Goal: Task Accomplishment & Management: Use online tool/utility

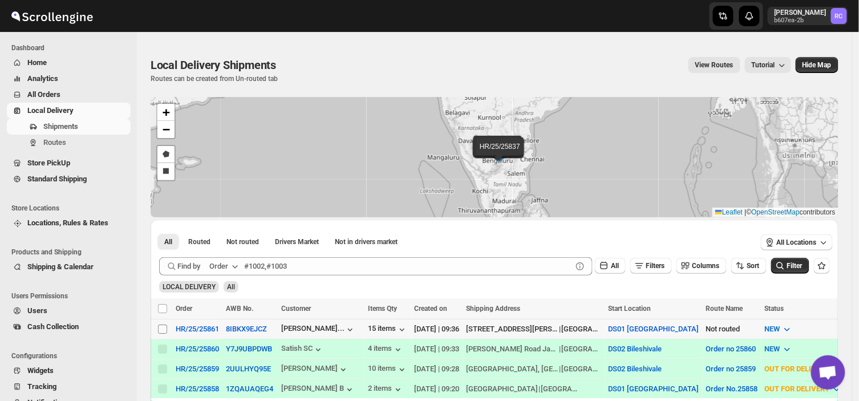
click at [163, 325] on input "Select shipment" at bounding box center [162, 329] width 9 height 9
checkbox input "true"
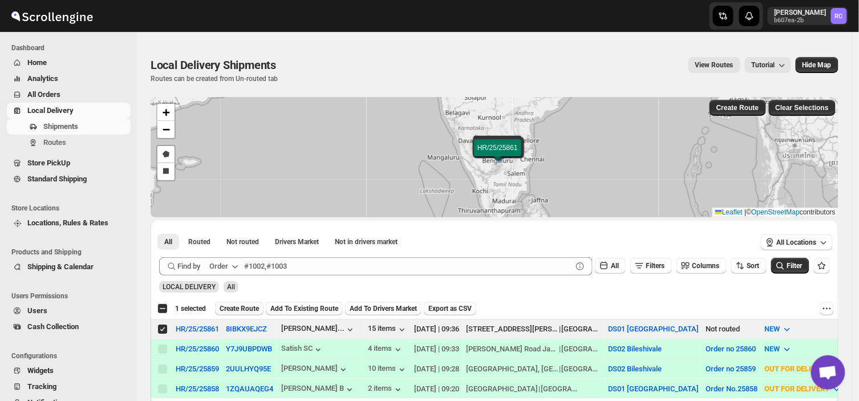
click at [249, 308] on span "Create Route" at bounding box center [239, 308] width 39 height 9
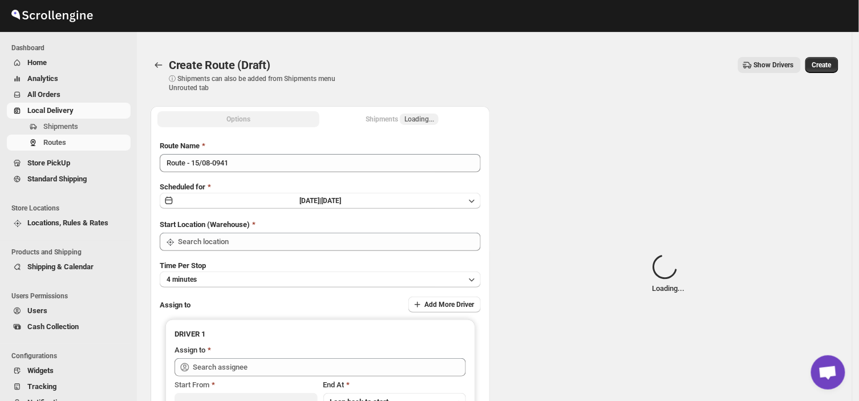
type input "DS01 [GEOGRAPHIC_DATA]"
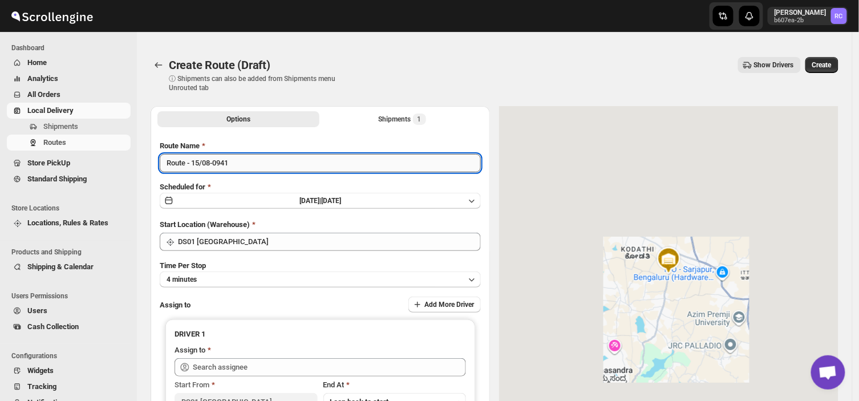
click at [236, 166] on input "Route - 15/08-0941" at bounding box center [320, 163] width 321 height 18
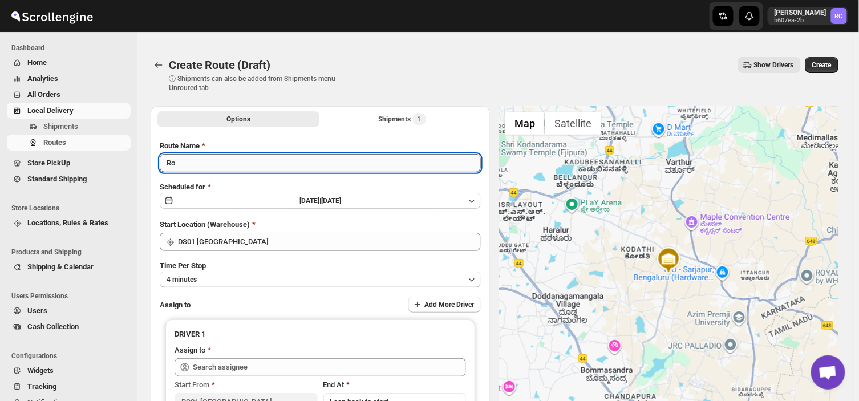
type input "R"
type input "Order no 25861"
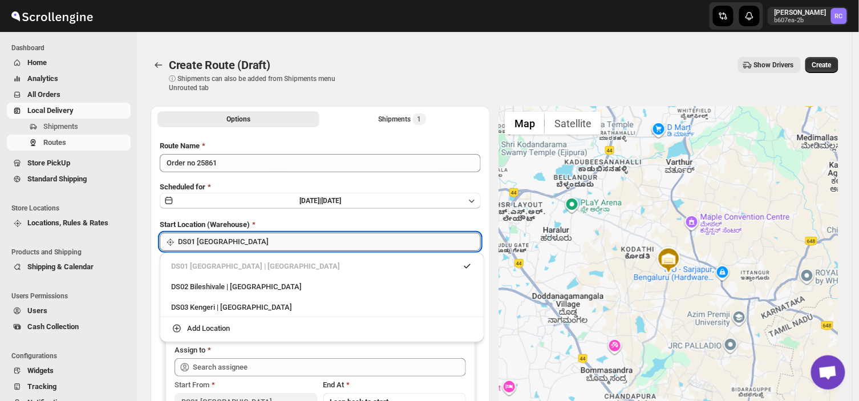
click at [254, 248] on input "DS01 [GEOGRAPHIC_DATA]" at bounding box center [329, 242] width 303 height 18
click at [198, 305] on div "DS03 Kengeri | [GEOGRAPHIC_DATA]" at bounding box center [322, 307] width 302 height 11
type input "DS03 Kengeri"
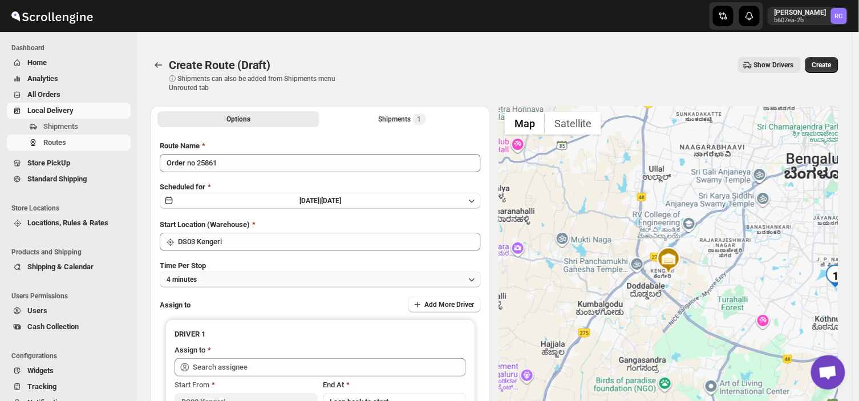
click at [208, 276] on button "4 minutes" at bounding box center [320, 279] width 321 height 16
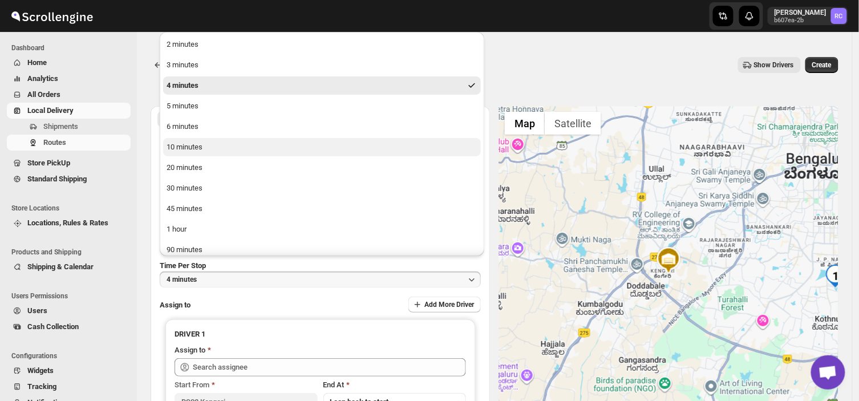
click at [190, 145] on div "10 minutes" at bounding box center [185, 146] width 36 height 11
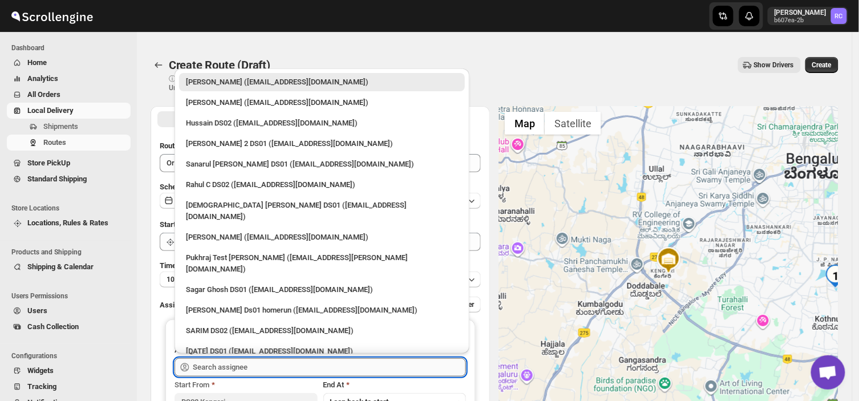
click at [274, 363] on input "text" at bounding box center [329, 367] width 273 height 18
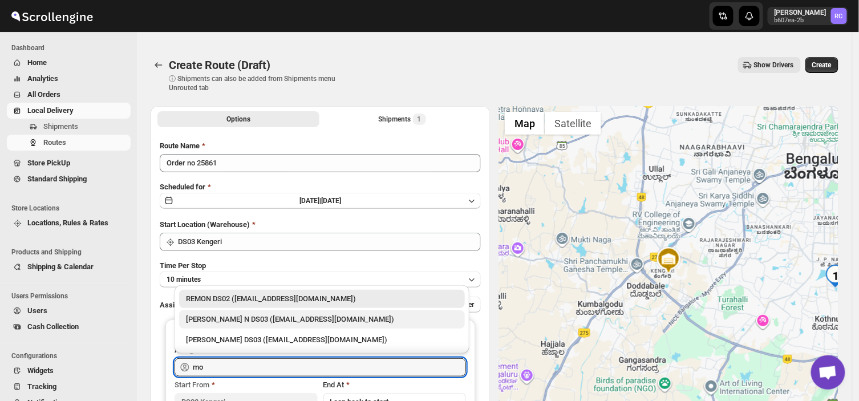
click at [240, 319] on div "[PERSON_NAME] N DS03 ([EMAIL_ADDRESS][DOMAIN_NAME])" at bounding box center [322, 319] width 272 height 11
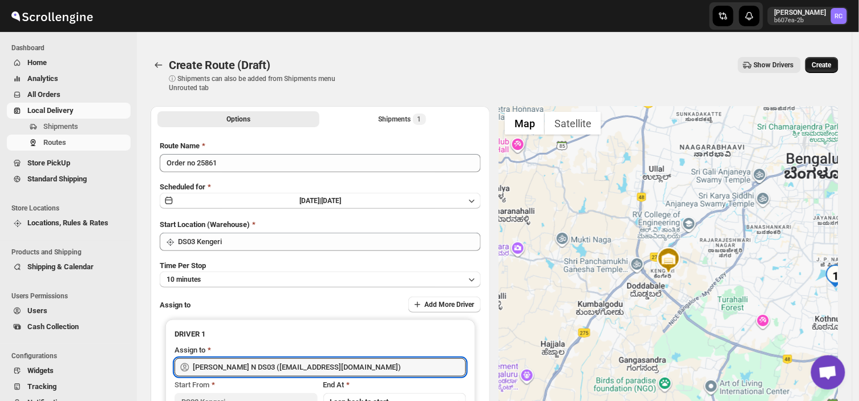
type input "[PERSON_NAME] N DS03 ([EMAIL_ADDRESS][DOMAIN_NAME])"
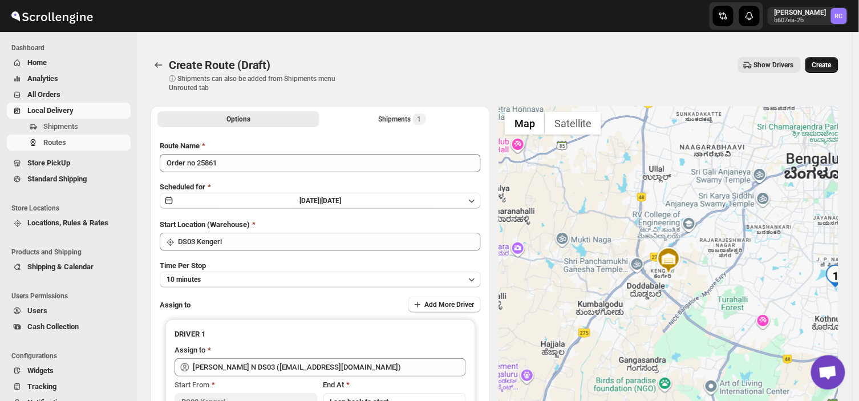
click at [832, 66] on span "Create" at bounding box center [821, 64] width 19 height 9
